Goal: Task Accomplishment & Management: Manage account settings

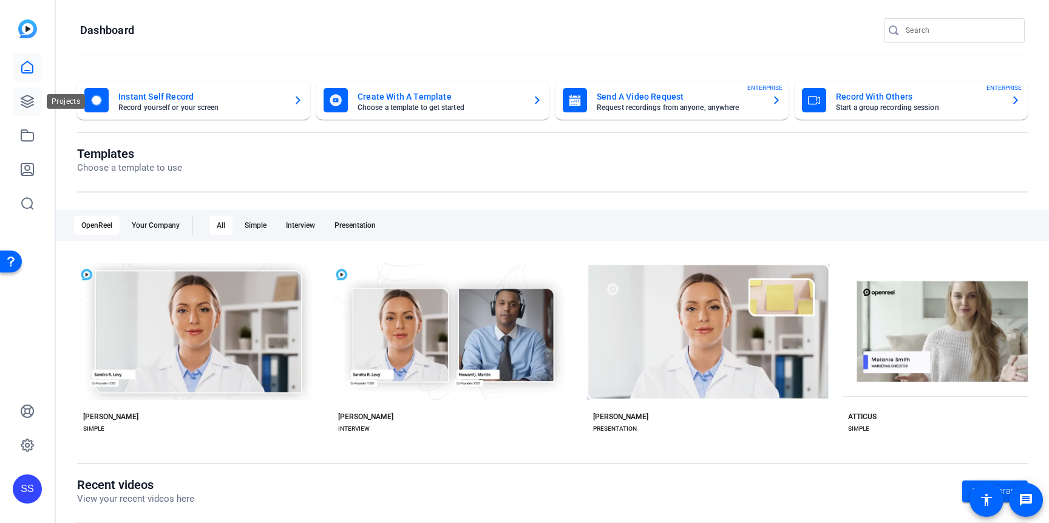
click at [30, 99] on icon at bounding box center [27, 101] width 12 height 12
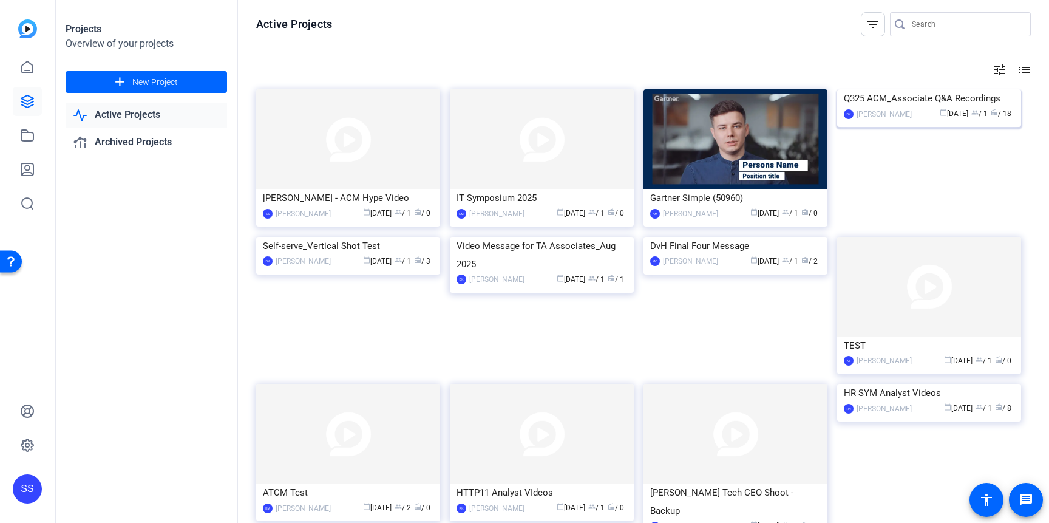
click at [912, 89] on img at bounding box center [929, 89] width 184 height 0
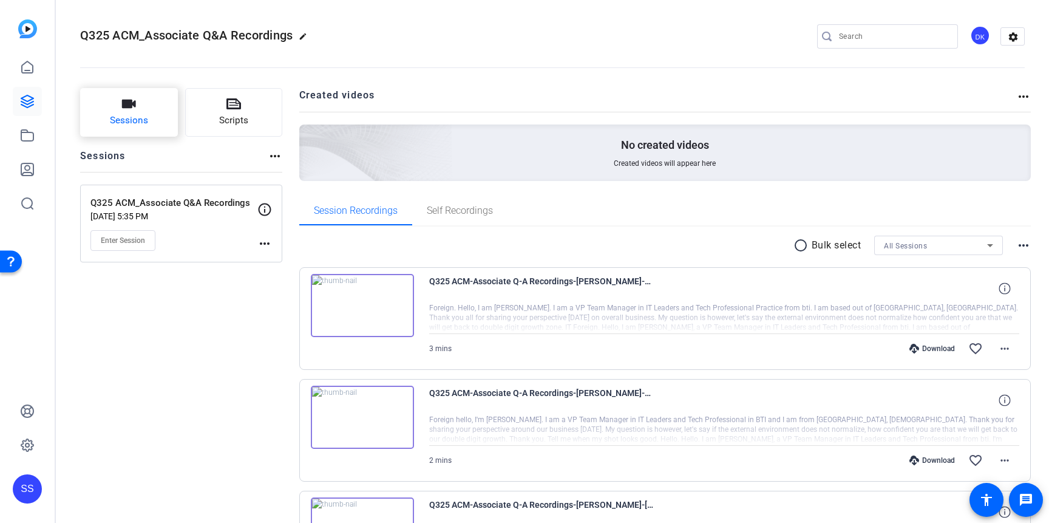
click at [106, 109] on button "Sessions" at bounding box center [129, 112] width 98 height 49
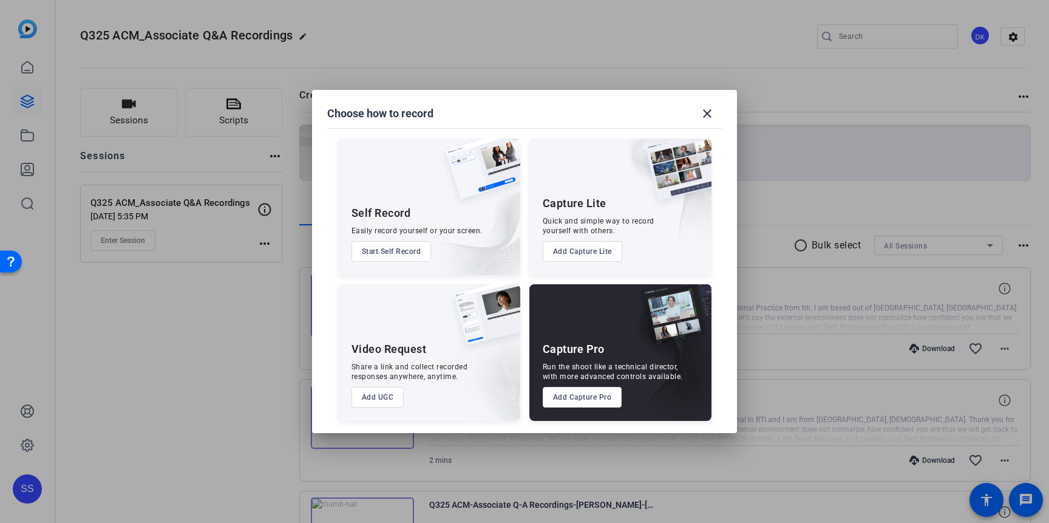
click at [596, 396] on button "Add Capture Pro" at bounding box center [583, 397] width 80 height 21
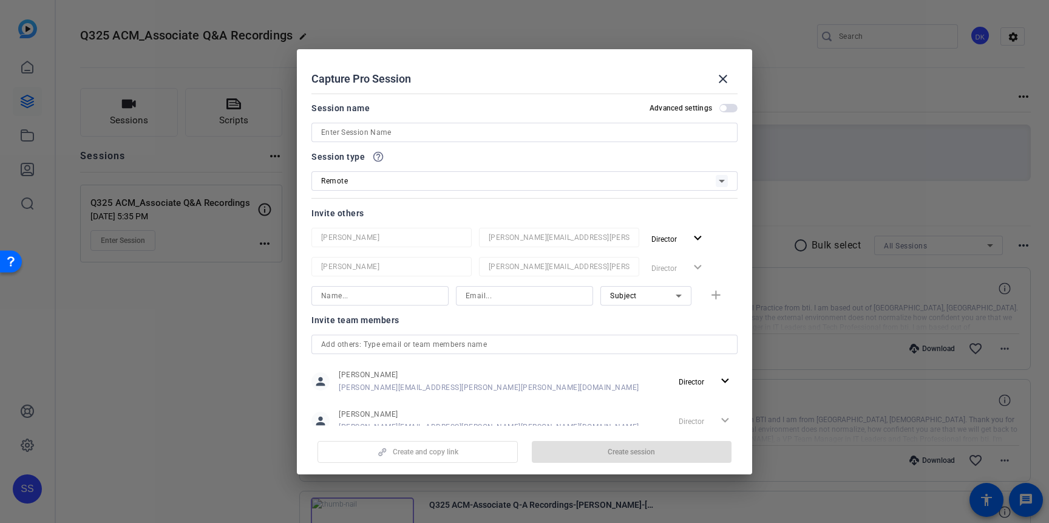
click at [412, 135] on input at bounding box center [524, 132] width 407 height 15
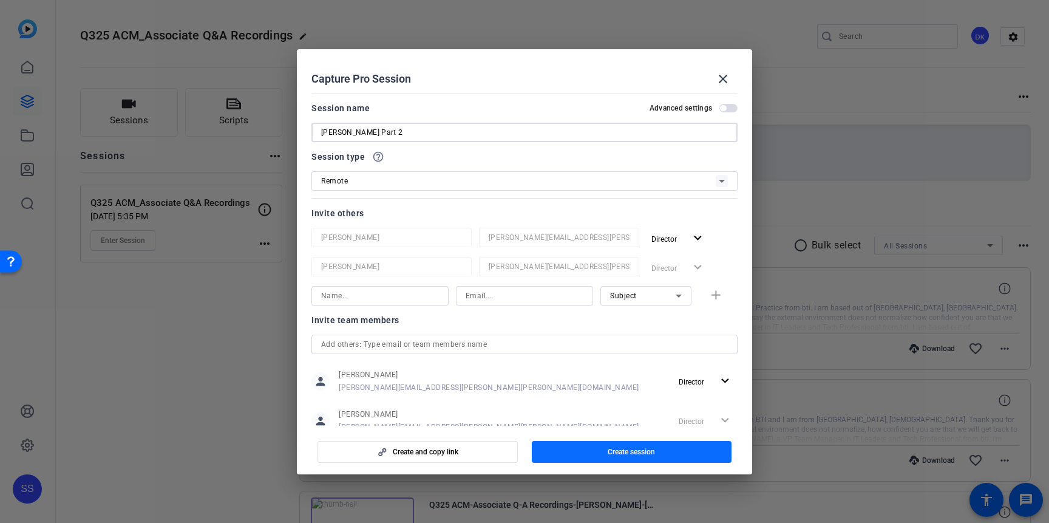
type input "[PERSON_NAME] Part 2"
click at [641, 444] on span "button" at bounding box center [632, 451] width 200 height 29
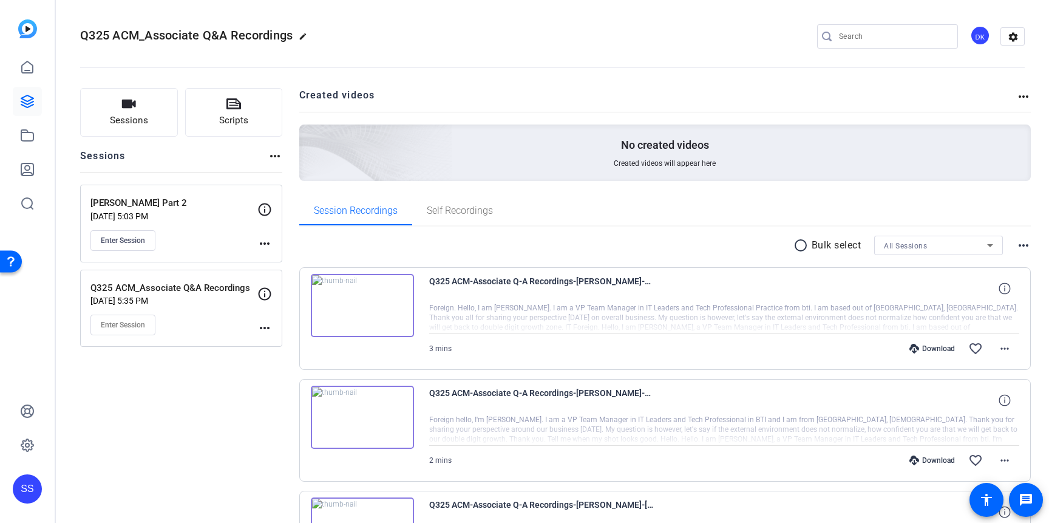
click at [188, 203] on p "[PERSON_NAME] Part 2" at bounding box center [173, 203] width 167 height 14
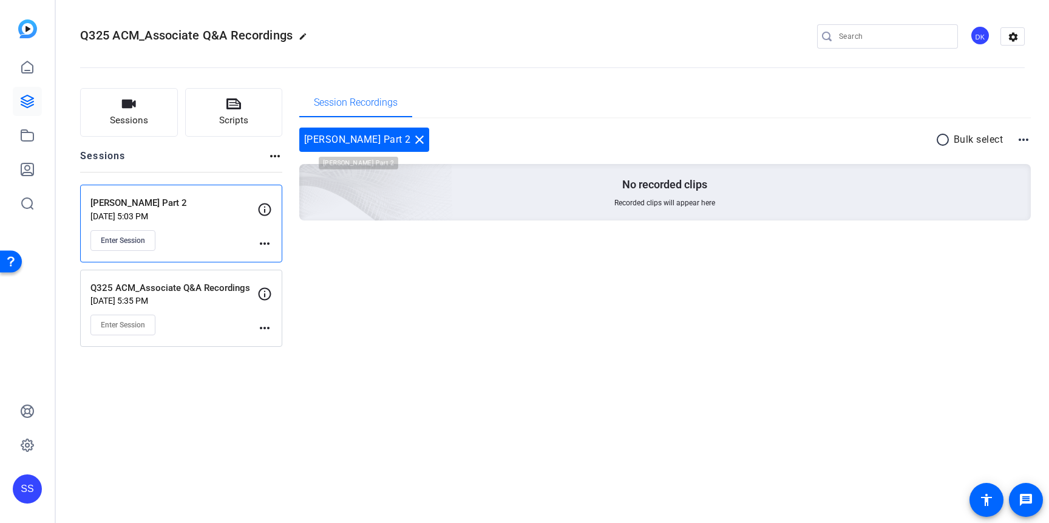
click at [412, 139] on mat-icon "close" at bounding box center [419, 139] width 15 height 15
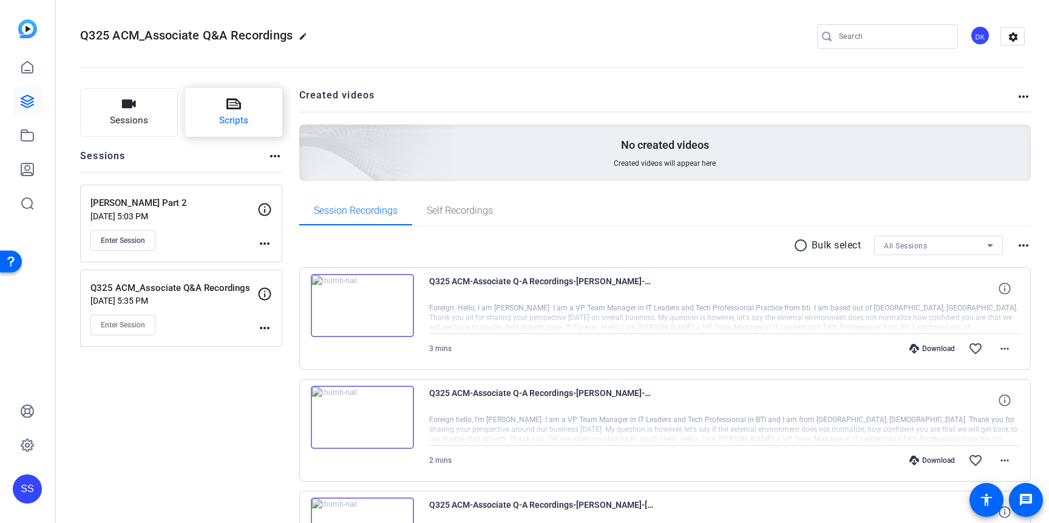
click at [221, 105] on button "Scripts" at bounding box center [234, 112] width 98 height 49
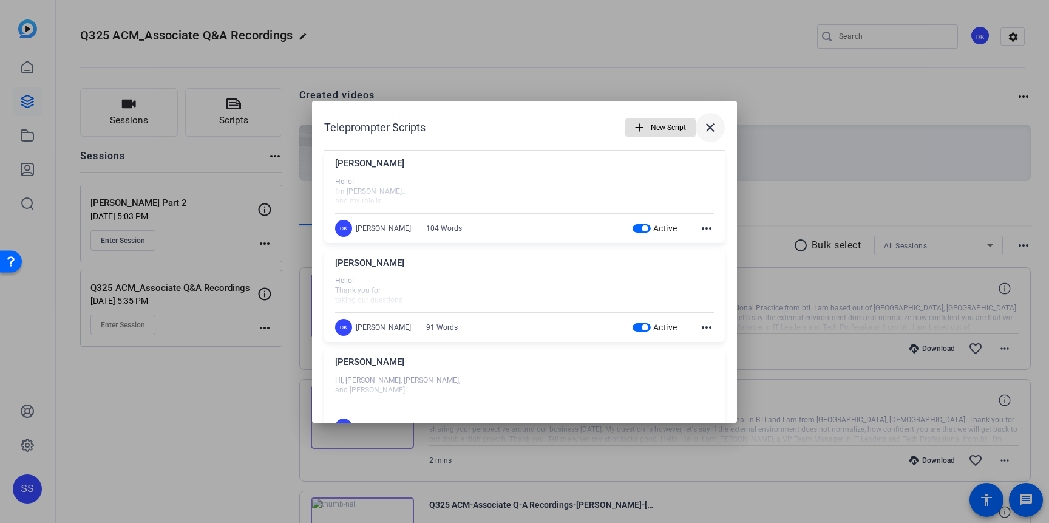
click at [709, 129] on mat-icon "close" at bounding box center [710, 127] width 15 height 15
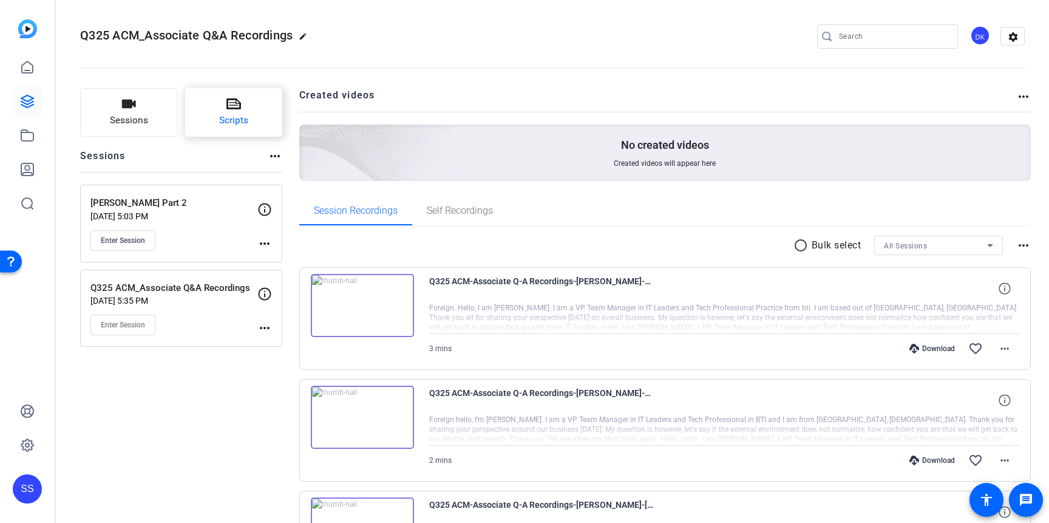
click at [232, 116] on span "Scripts" at bounding box center [233, 121] width 29 height 14
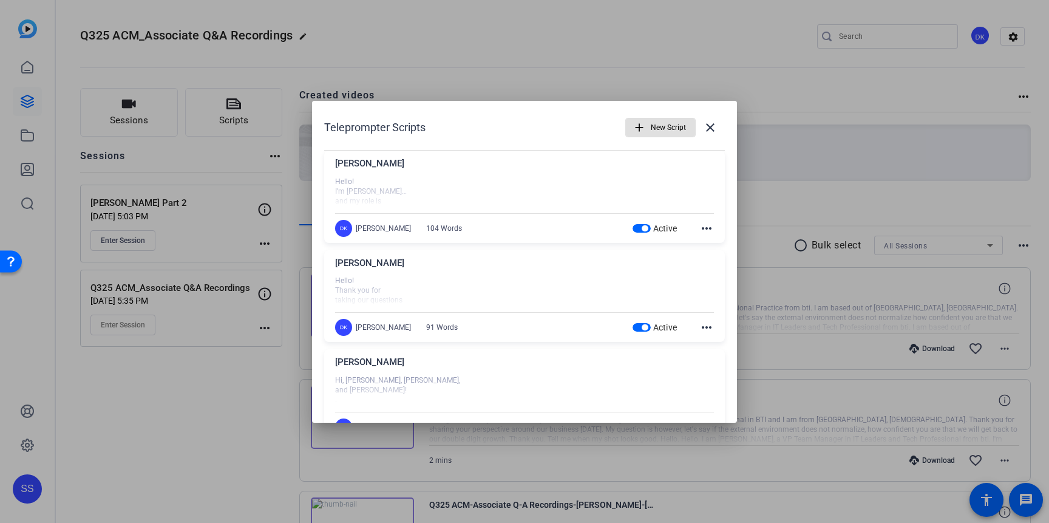
click at [519, 279] on div at bounding box center [524, 291] width 379 height 30
click at [713, 327] on mat-icon "more_horiz" at bounding box center [706, 327] width 15 height 15
click at [727, 348] on span "Edit" at bounding box center [733, 345] width 49 height 15
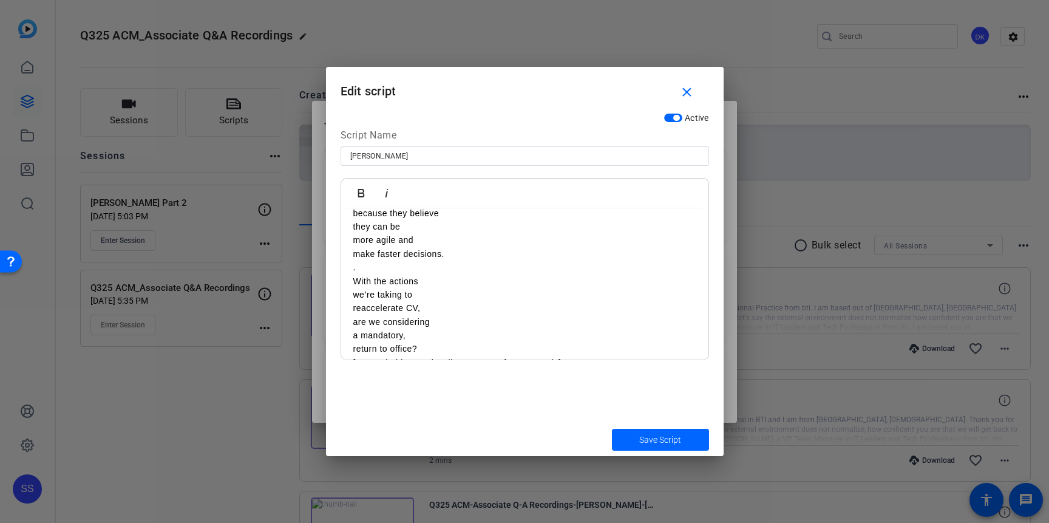
scroll to position [240, 0]
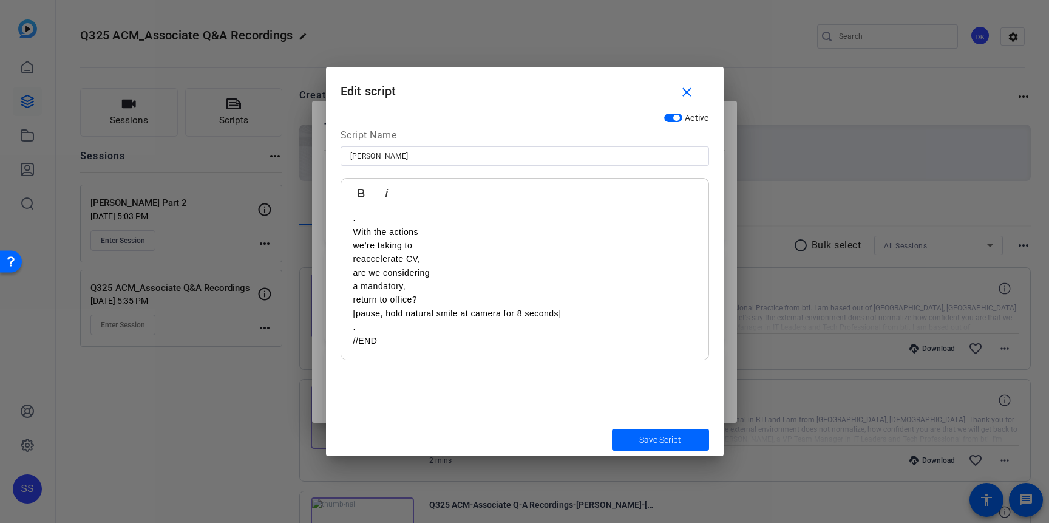
drag, startPoint x: 352, startPoint y: 226, endPoint x: 588, endPoint y: 435, distance: 314.9
click at [588, 435] on form "Edit script close Active Script Name [PERSON_NAME] Bold Italic Hello! Thank you…" at bounding box center [525, 261] width 398 height 389
copy div "Hello! Thank you for taking our questions [DATE]. . I’m [PERSON_NAME], an Execu…"
click at [687, 92] on mat-icon "close" at bounding box center [686, 92] width 15 height 15
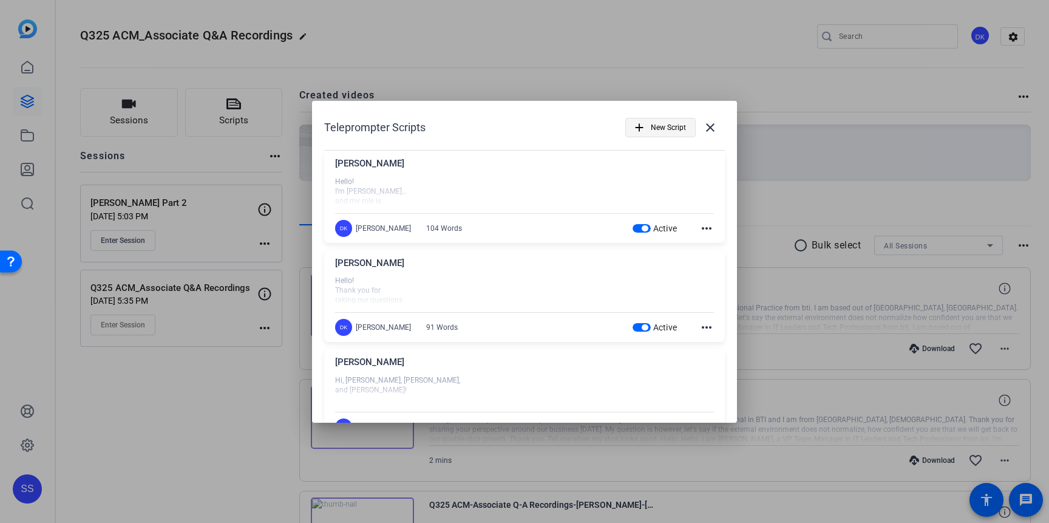
click at [668, 131] on span "New Script" at bounding box center [668, 127] width 35 height 23
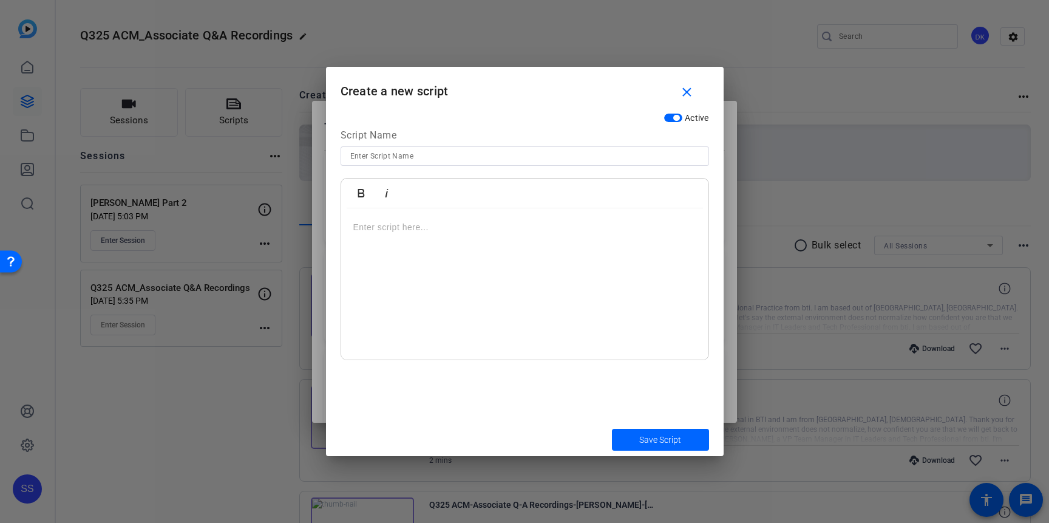
click at [443, 156] on input at bounding box center [524, 156] width 349 height 15
type input "[PERSON_NAME] Script 2"
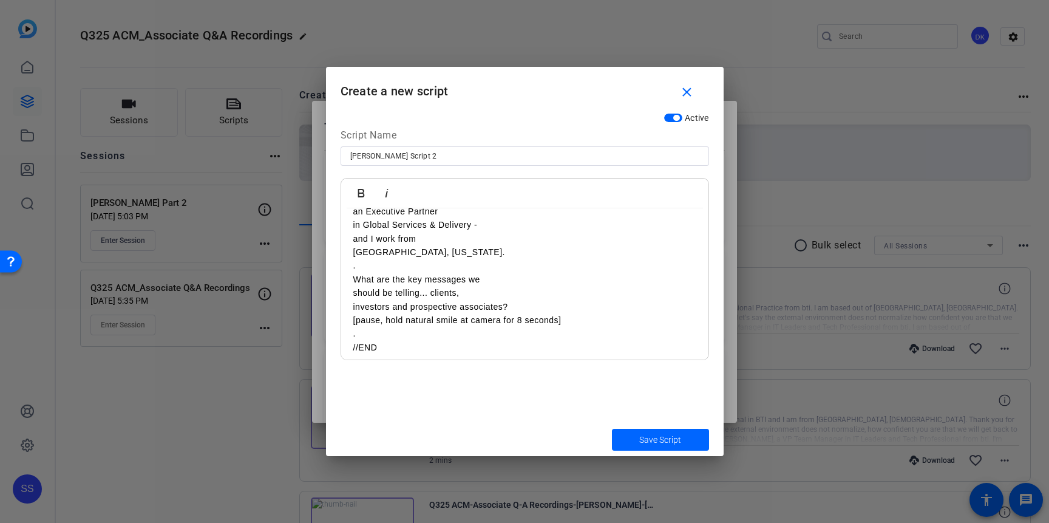
scroll to position [104, 0]
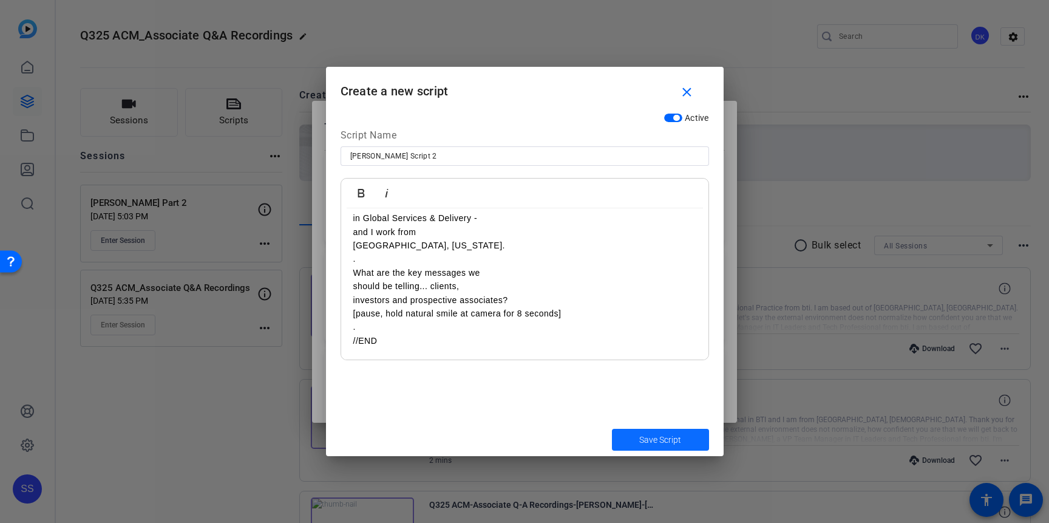
click at [640, 441] on span "Save Script" at bounding box center [660, 440] width 42 height 13
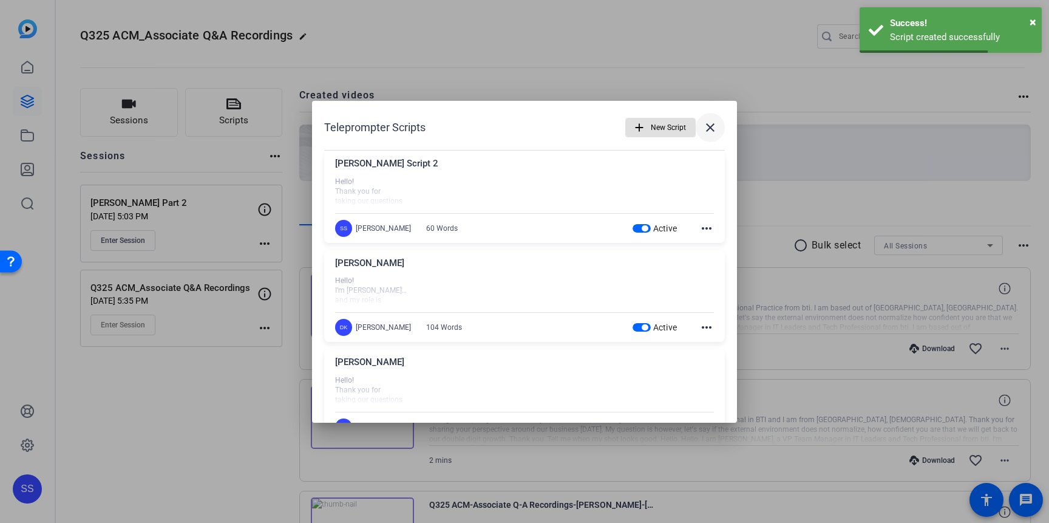
click at [721, 126] on span at bounding box center [710, 127] width 29 height 29
